Goal: Task Accomplishment & Management: Complete application form

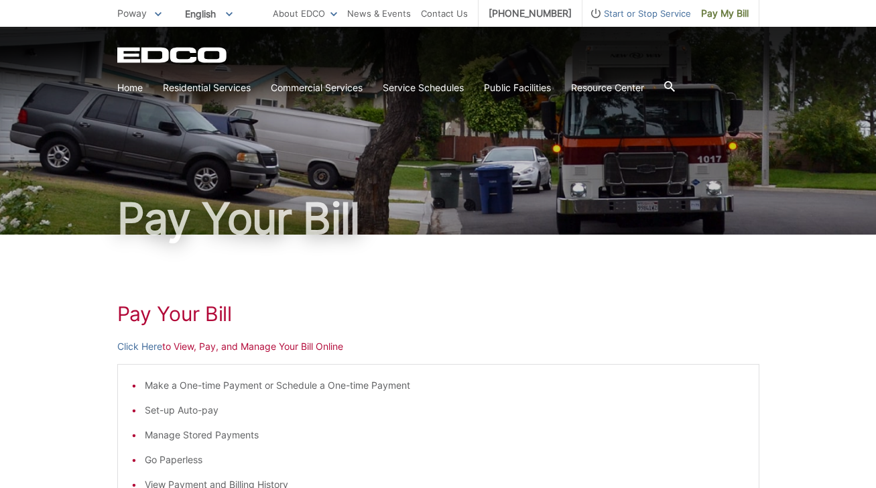
scroll to position [125, 0]
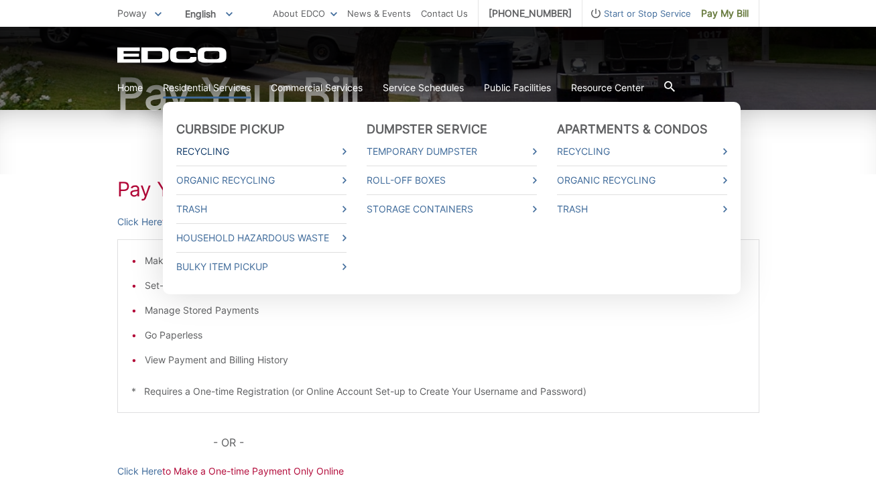
click at [218, 148] on link "Recycling" at bounding box center [261, 151] width 170 height 15
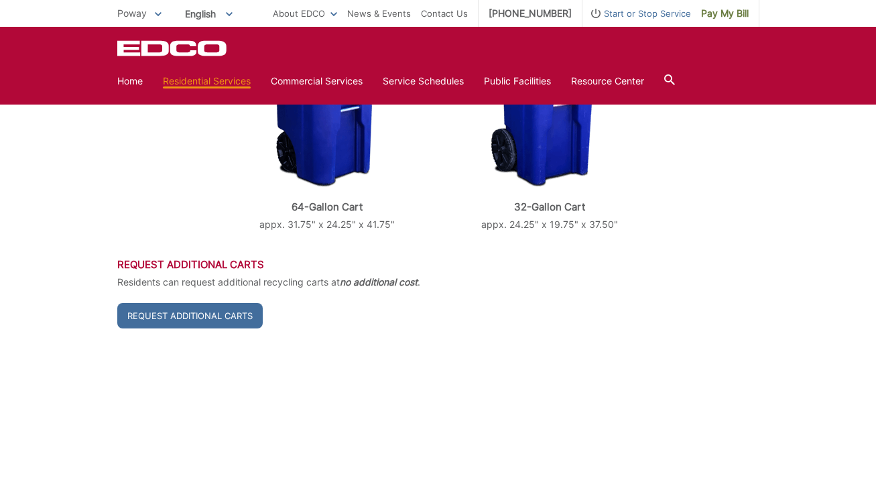
scroll to position [428, 0]
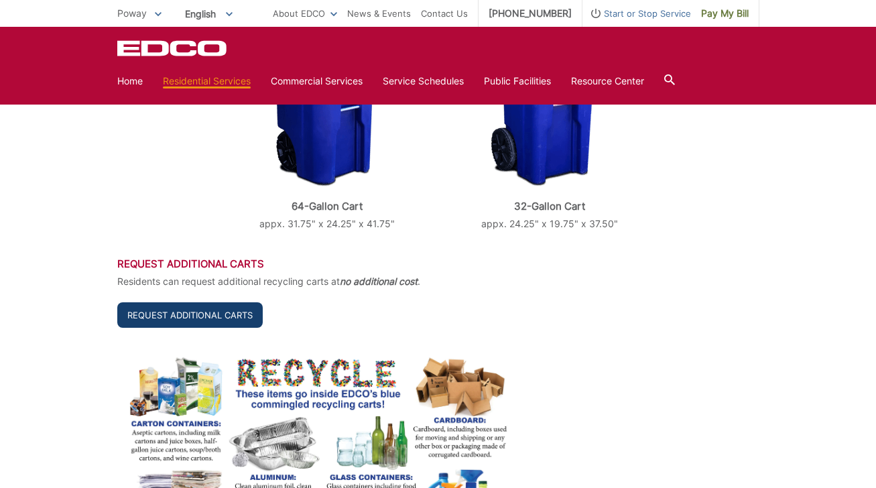
drag, startPoint x: 221, startPoint y: 341, endPoint x: 193, endPoint y: 317, distance: 36.1
click at [193, 317] on link "Request Additional Carts" at bounding box center [189, 314] width 145 height 25
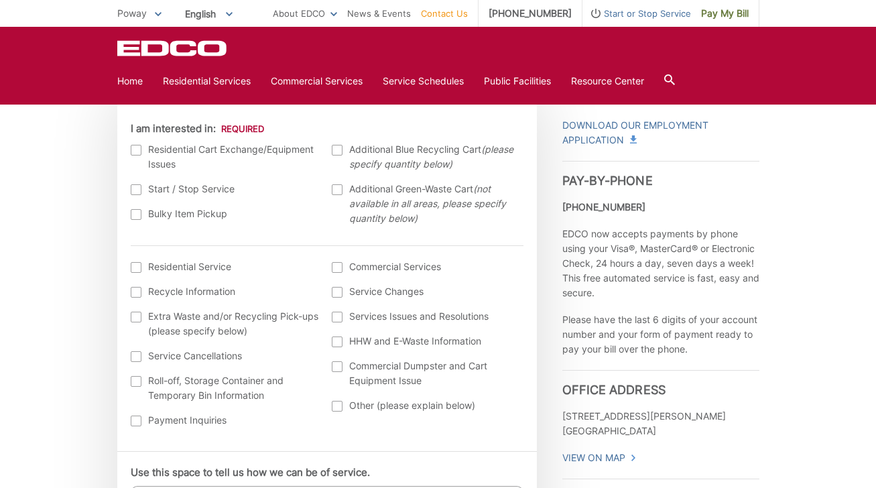
scroll to position [418, 0]
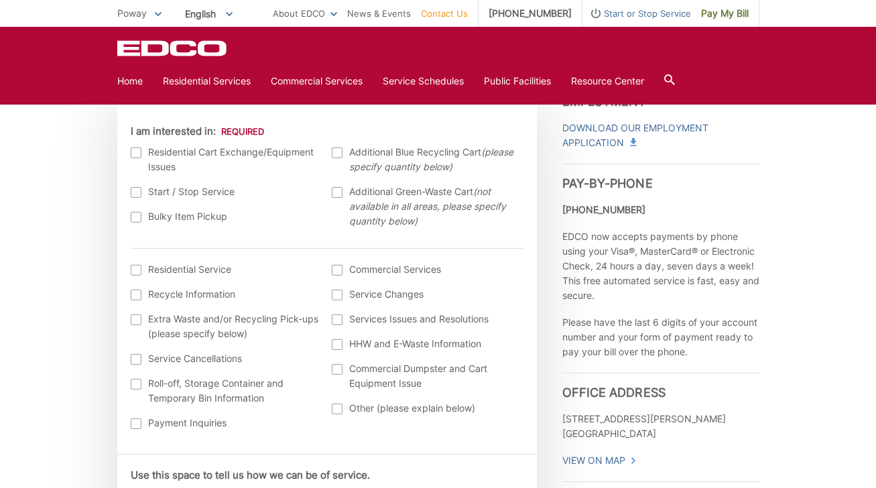
click at [137, 156] on div at bounding box center [136, 153] width 11 height 11
click at [0, 0] on input "I am interested in:" at bounding box center [0, 0] width 0 height 0
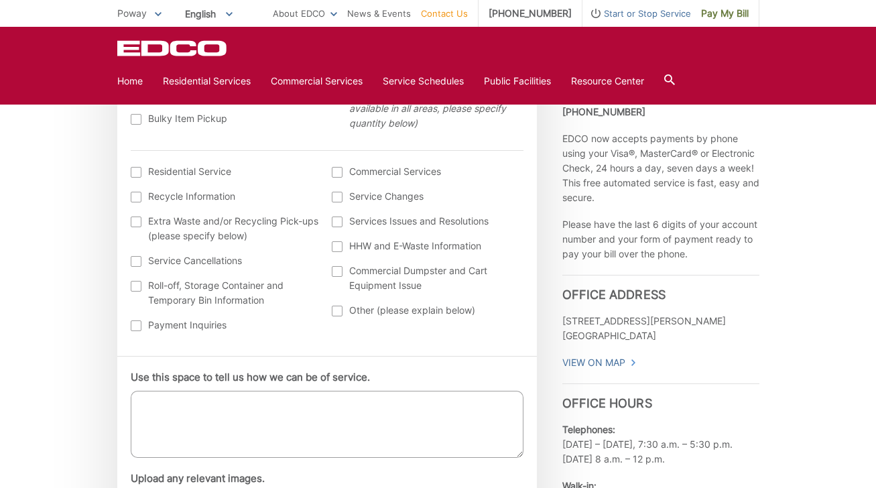
scroll to position [521, 0]
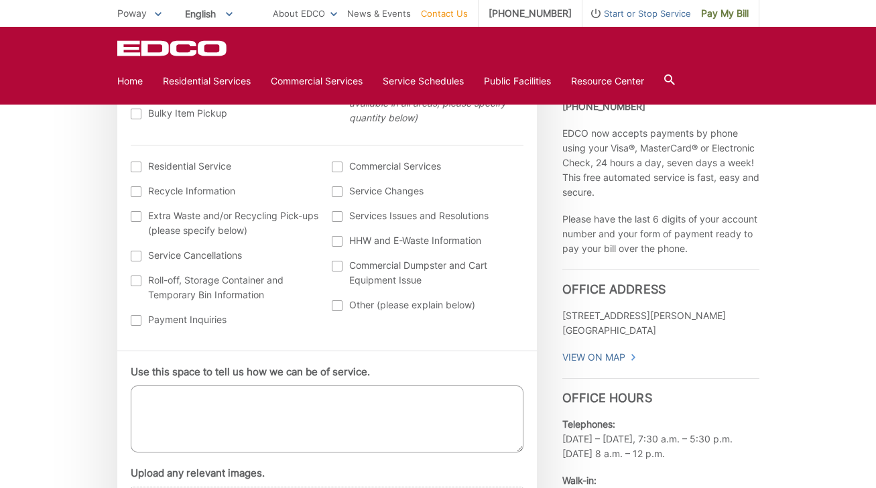
click at [133, 165] on div at bounding box center [136, 167] width 11 height 11
click at [0, 0] on input "I am interested in: (continued) *" at bounding box center [0, 0] width 0 height 0
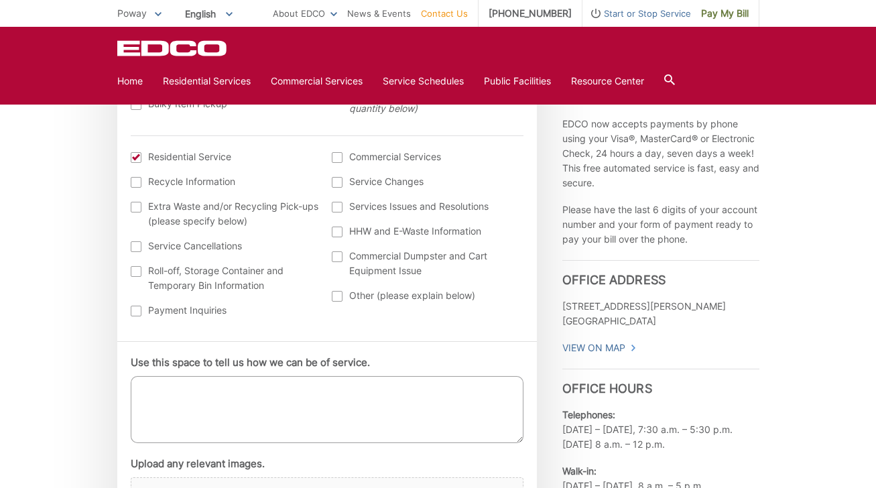
scroll to position [525, 0]
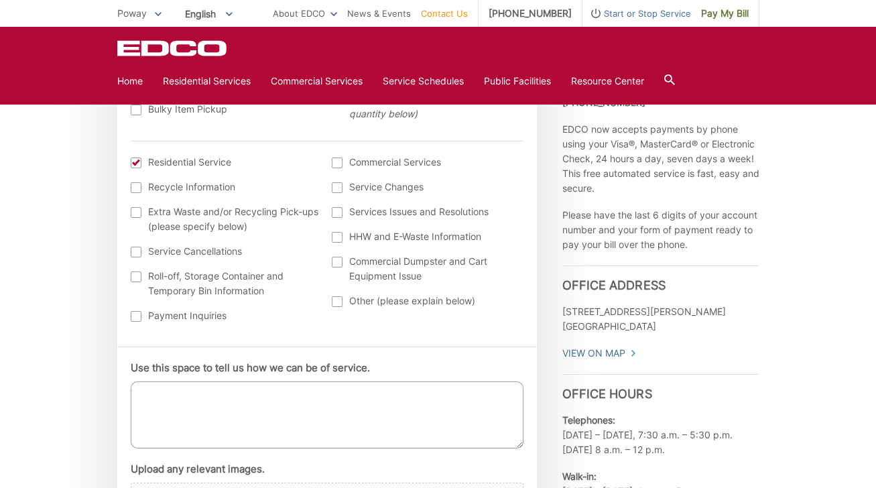
click at [170, 367] on label "Use this space to tell us how we can be of service." at bounding box center [250, 368] width 239 height 12
click at [170, 381] on textarea "Use this space to tell us how we can be of service." at bounding box center [327, 414] width 393 height 67
click at [170, 399] on textarea "Use this space to tell us how we can be of service." at bounding box center [327, 414] width 393 height 67
click at [301, 398] on textarea "Hi, we'd like to swap out our current recycle" at bounding box center [327, 414] width 393 height 67
click at [399, 394] on textarea "Hi, we'd like to swap out our current blue recycle" at bounding box center [327, 414] width 393 height 67
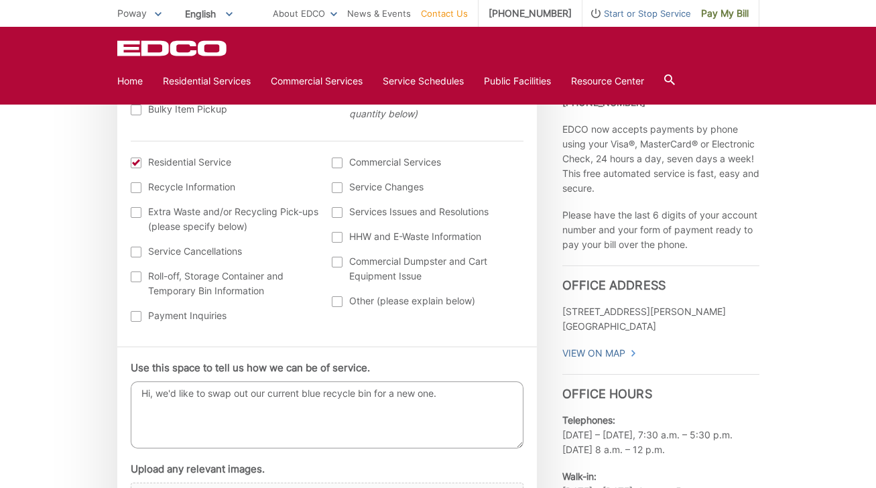
click at [304, 394] on textarea "Hi, we'd like to swap out our current blue recycle bin for a new one." at bounding box center [327, 414] width 393 height 67
click at [482, 388] on textarea "Hi, we'd like to swap out our current large blue recycle bin for a new one." at bounding box center [327, 414] width 393 height 67
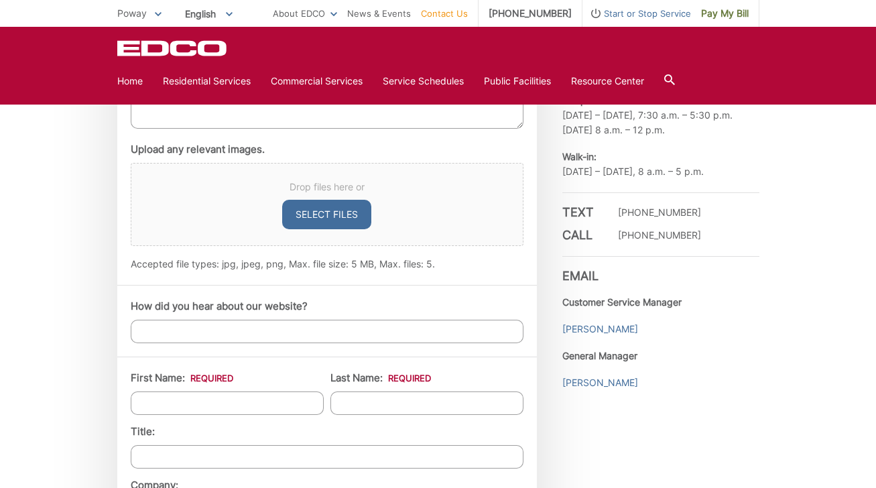
scroll to position [846, 0]
type textarea "Hi, we'd like to swap out our current large blue recycle bin for a new one. Our…"
click at [306, 330] on input "How did you hear about our website?" at bounding box center [327, 329] width 393 height 23
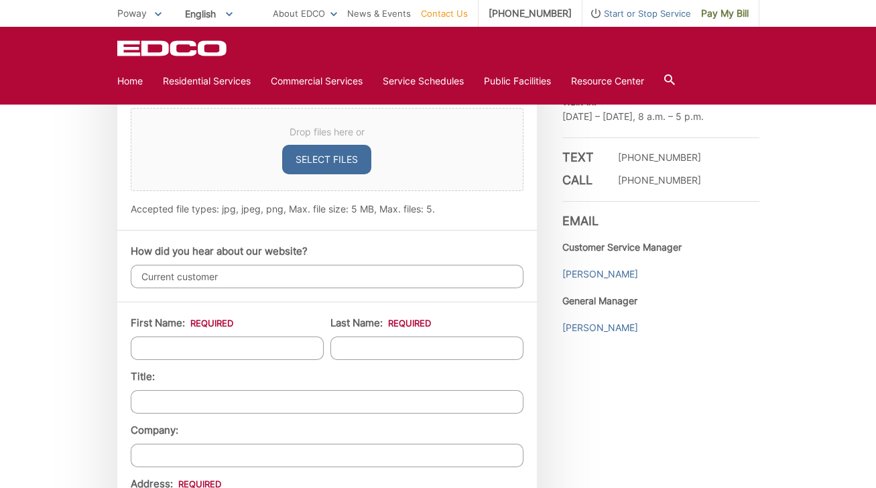
scroll to position [904, 0]
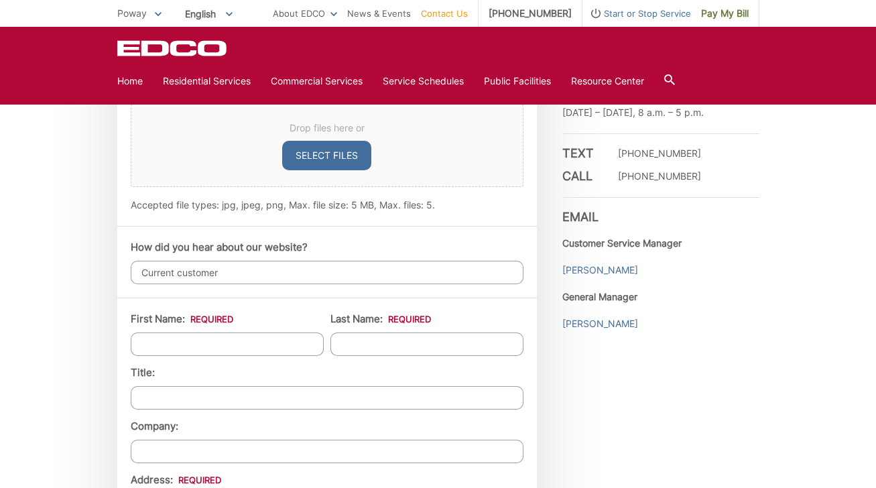
type input "Current customer"
click at [184, 353] on input "First Name: *" at bounding box center [227, 344] width 193 height 23
type input "Jennifer"
type input "Dolan"
type input "14344 York Avenue"
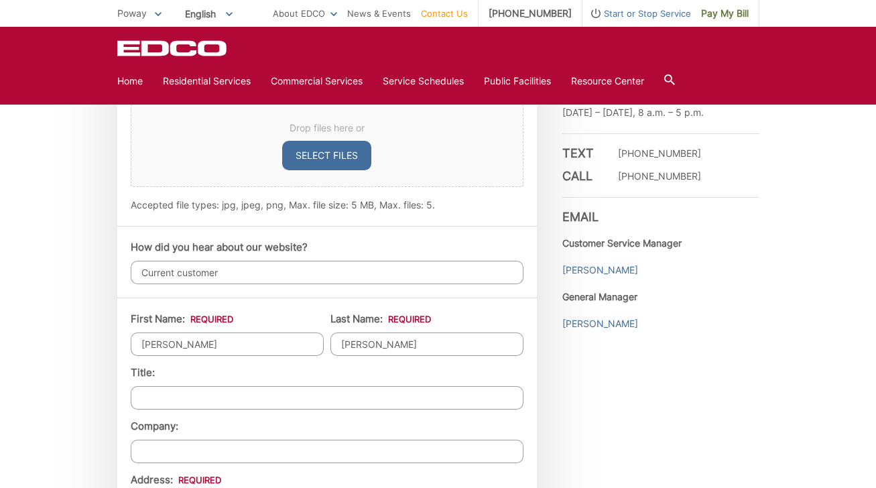
type input "Poway"
type input "92064"
type input "7608357397"
type input "jlynndolan@gmail.com"
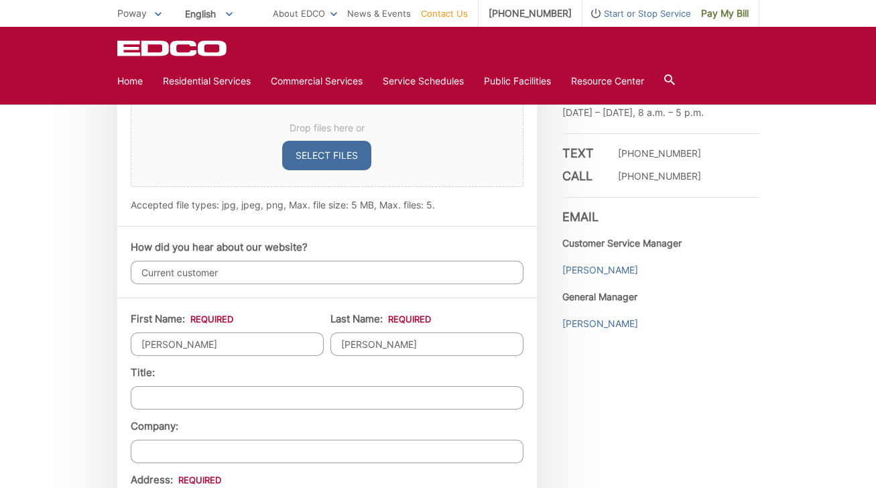
type input "(760) 835-7397"
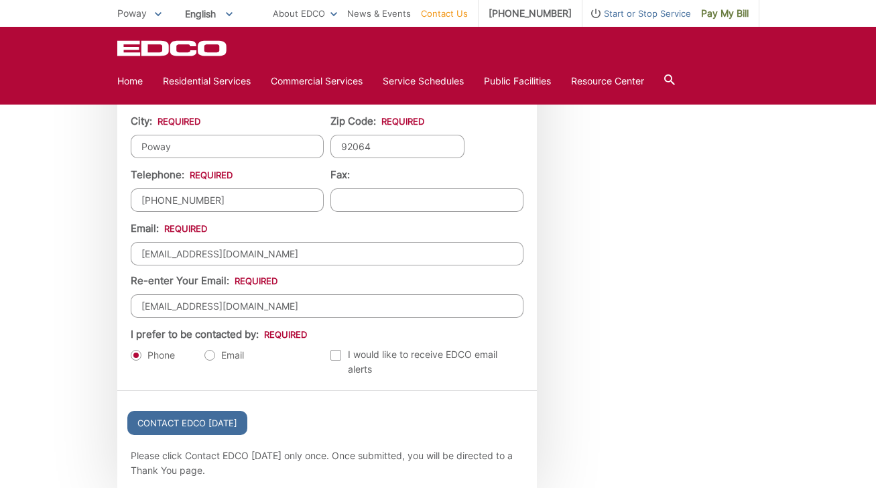
scroll to position [1377, 0]
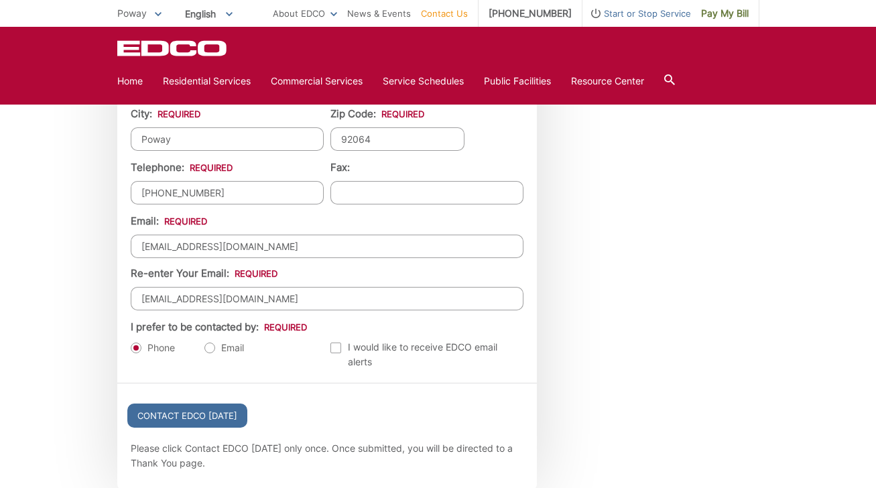
click at [211, 351] on label "Email" at bounding box center [224, 347] width 40 height 13
radio input "true"
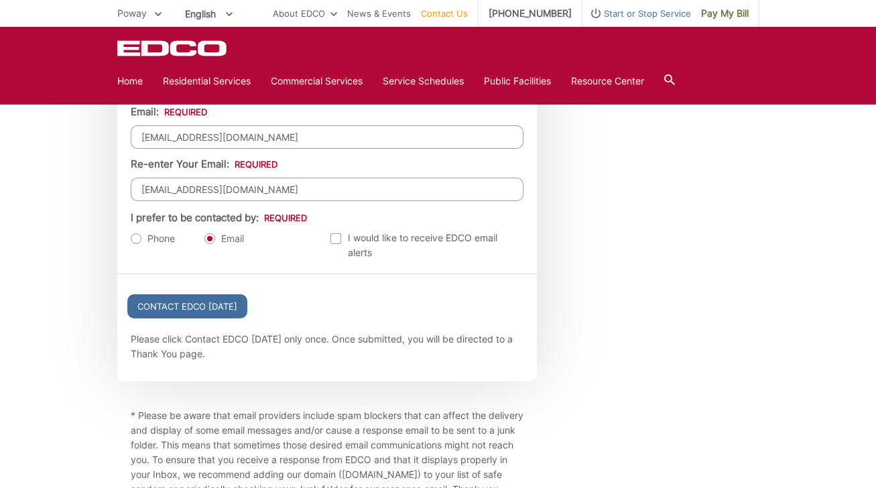
scroll to position [1498, 0]
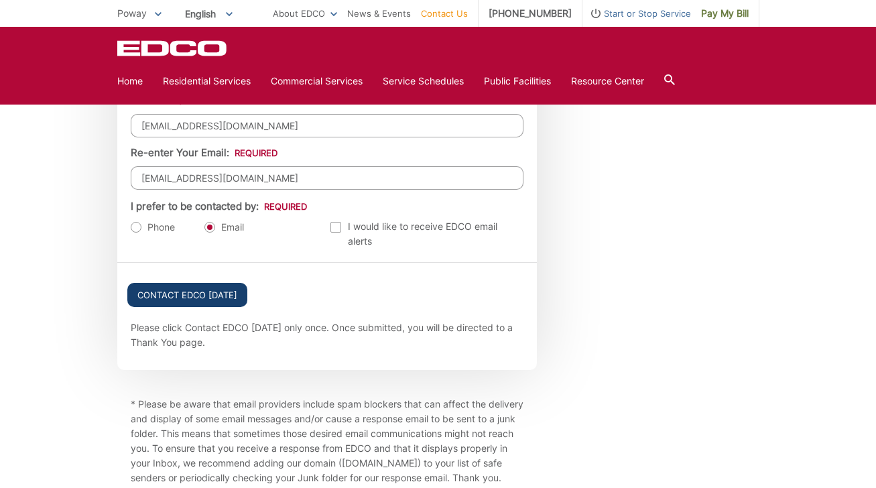
click at [236, 295] on input "Contact EDCO Today" at bounding box center [187, 295] width 120 height 24
